Goal: Information Seeking & Learning: Understand process/instructions

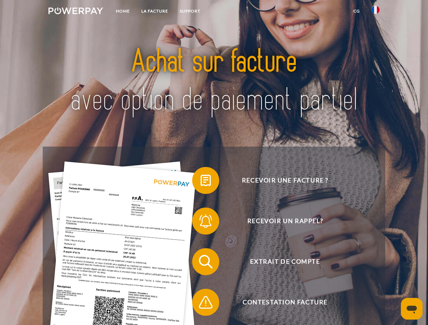
click at [76, 12] on img at bounding box center [75, 10] width 55 height 7
click at [376, 12] on img at bounding box center [375, 10] width 8 height 8
click at [357, 11] on link "CG" at bounding box center [357, 11] width 18 height 12
click at [201, 182] on span at bounding box center [196, 181] width 34 height 34
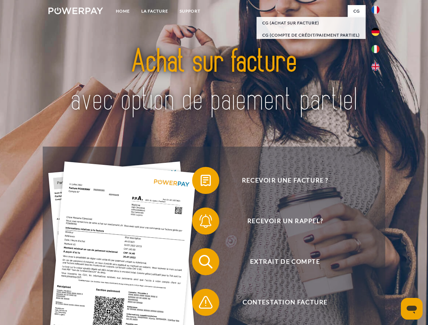
click at [201, 223] on span at bounding box center [196, 221] width 34 height 34
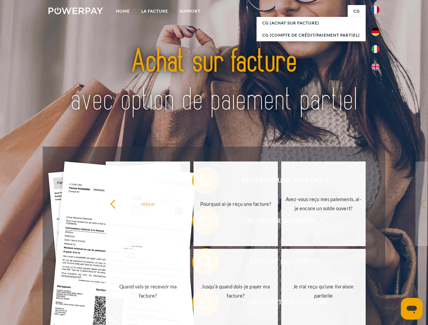
click at [201, 263] on link "Jusqu'à quand dois-je payer ma facture?" at bounding box center [236, 291] width 84 height 85
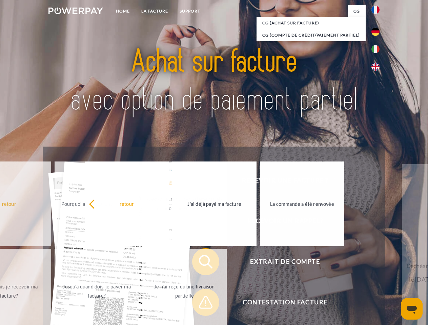
click at [201, 304] on span at bounding box center [196, 303] width 34 height 34
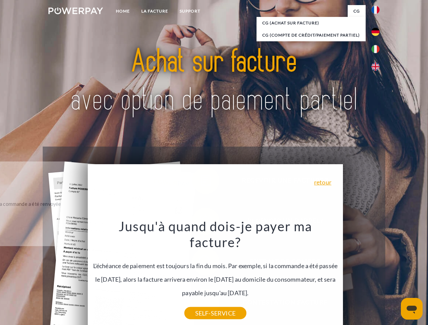
click at [412, 309] on icon "Ouvrir la fenêtre de messagerie" at bounding box center [412, 310] width 10 height 8
